Goal: Information Seeking & Learning: Learn about a topic

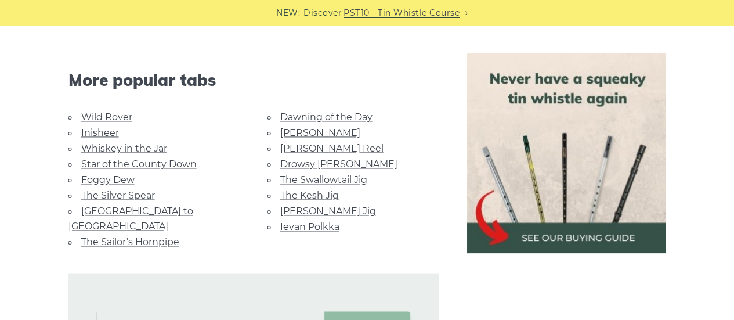
scroll to position [825, 0]
click at [126, 142] on link "Whiskey in the Jar" at bounding box center [124, 147] width 86 height 11
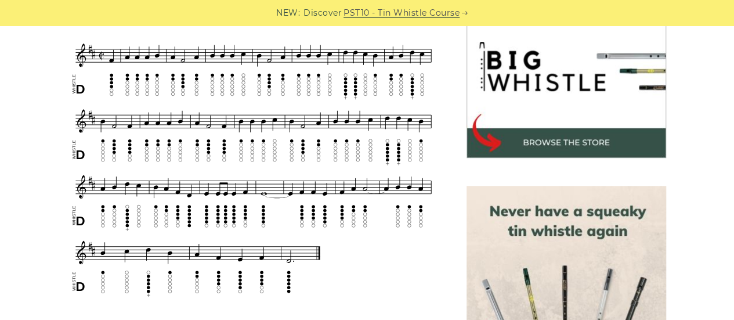
scroll to position [375, 0]
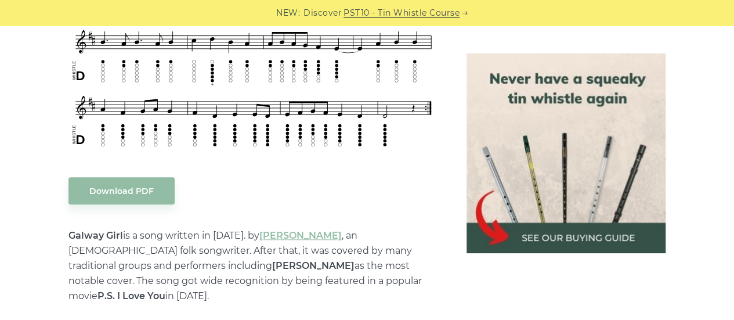
scroll to position [519, 0]
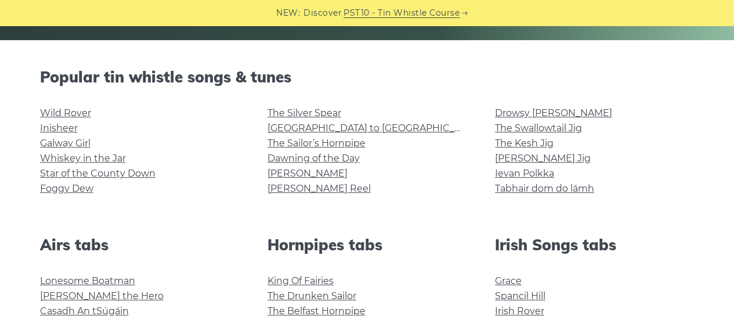
scroll to position [265, 0]
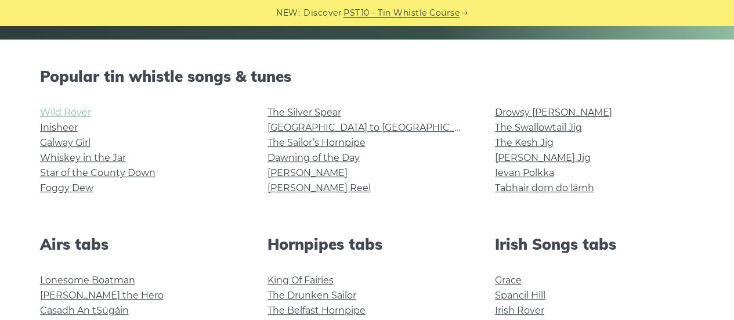
click at [75, 109] on link "Wild Rover" at bounding box center [65, 112] width 51 height 11
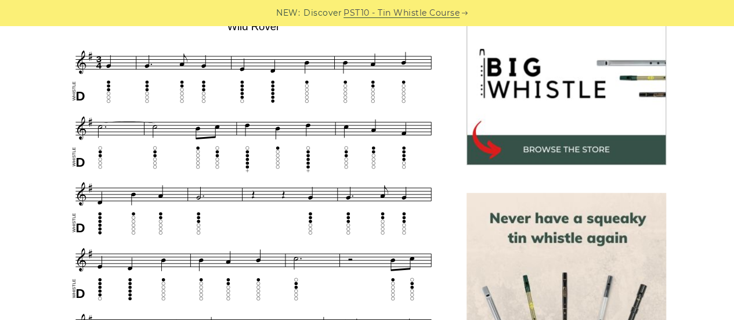
scroll to position [368, 0]
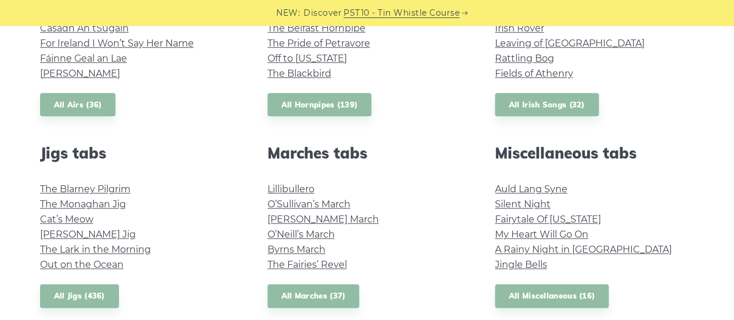
scroll to position [548, 0]
click at [545, 100] on link "All Irish Songs (32)" at bounding box center [547, 104] width 104 height 24
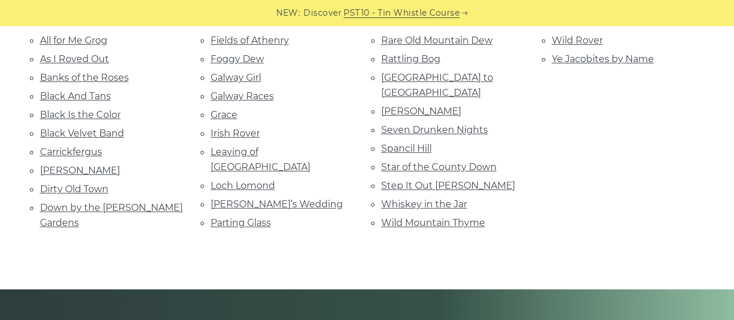
scroll to position [281, 0]
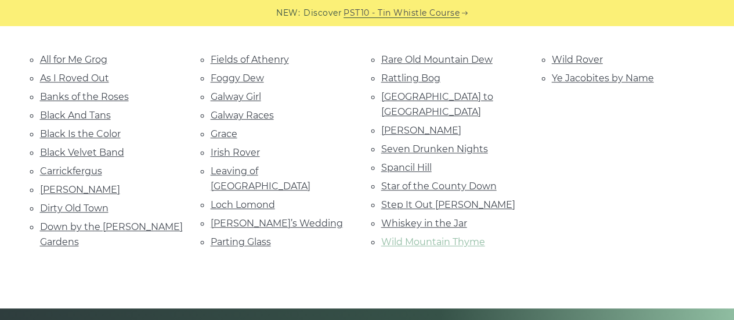
click at [395, 236] on link "Wild Mountain Thyme" at bounding box center [433, 241] width 104 height 11
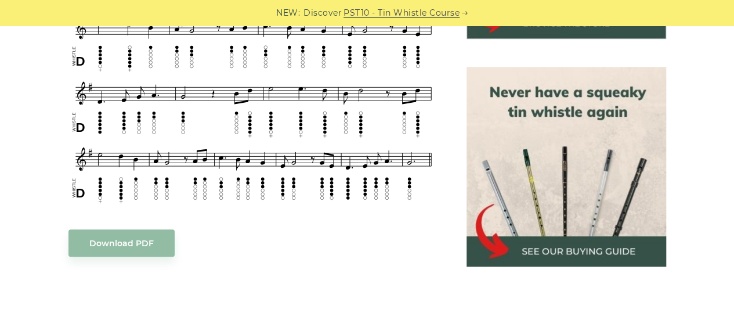
scroll to position [494, 0]
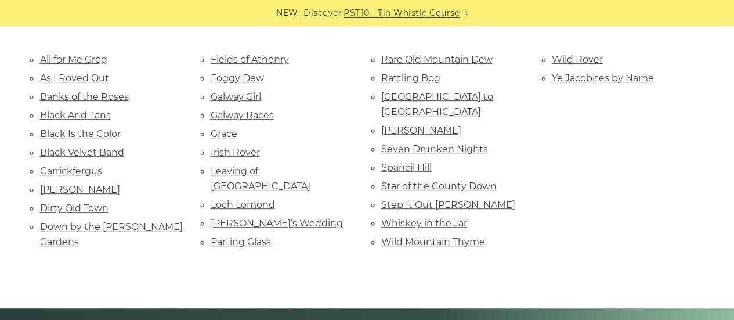
scroll to position [277, 0]
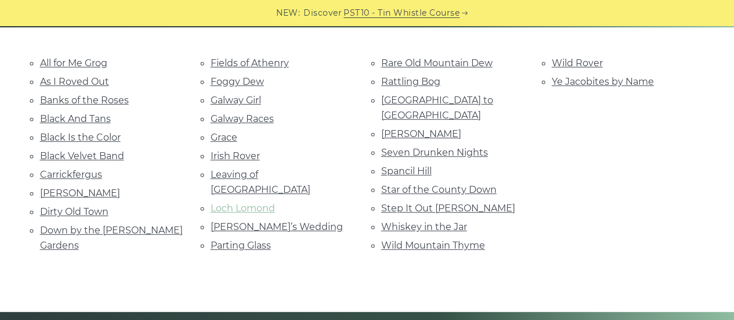
click at [258, 203] on link "Loch Lomond" at bounding box center [243, 208] width 64 height 11
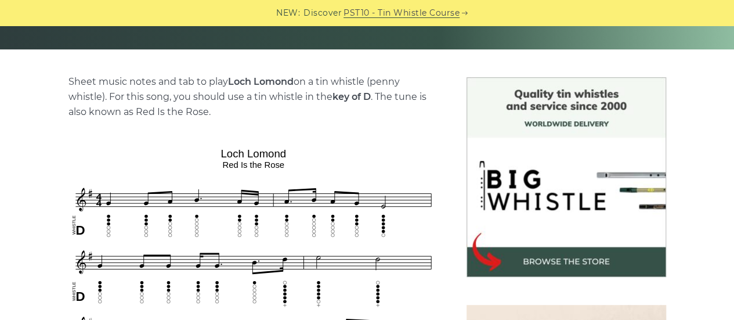
scroll to position [270, 0]
